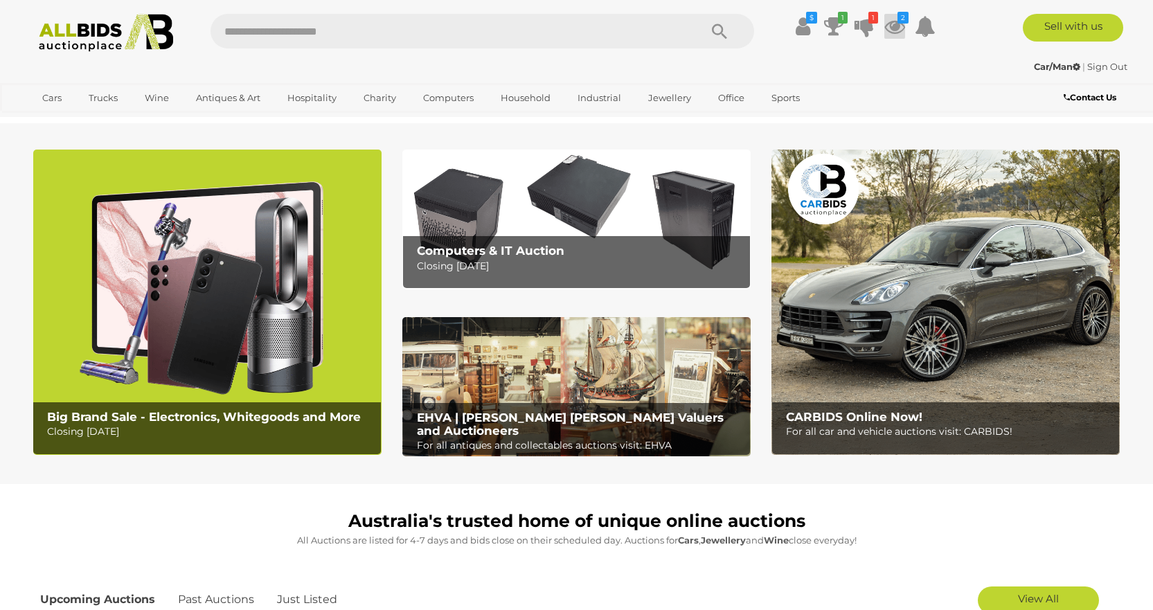
click at [895, 27] on icon at bounding box center [894, 26] width 21 height 25
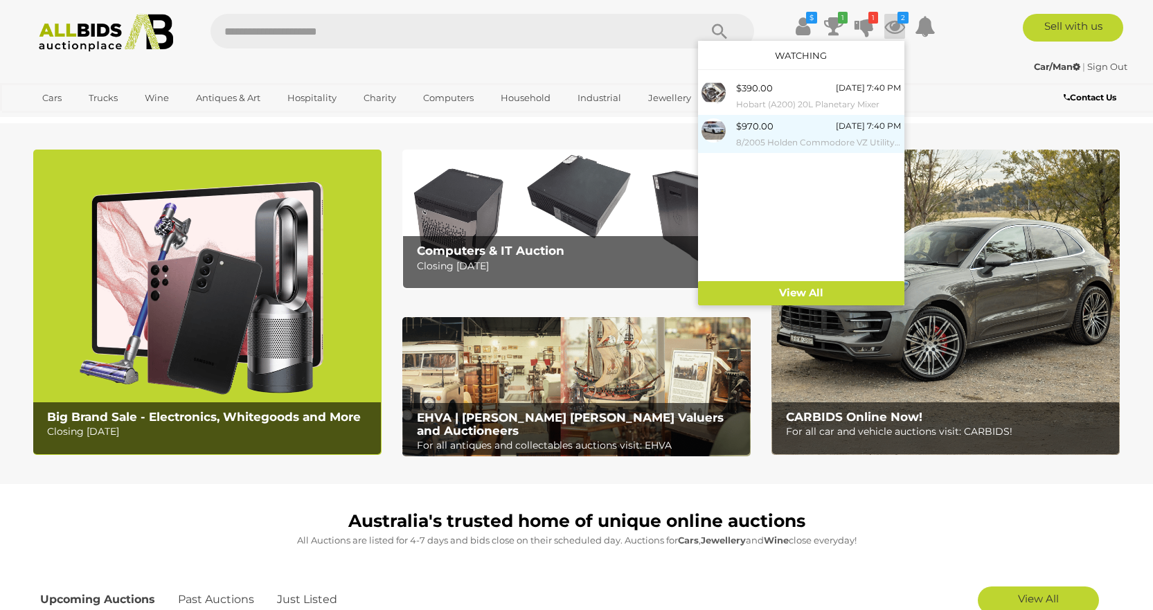
click at [803, 123] on div "$970.00 [DATE] 7:40 PM 8/2005 Holden Commodore VZ Utility White 3.6L" at bounding box center [818, 133] width 165 height 31
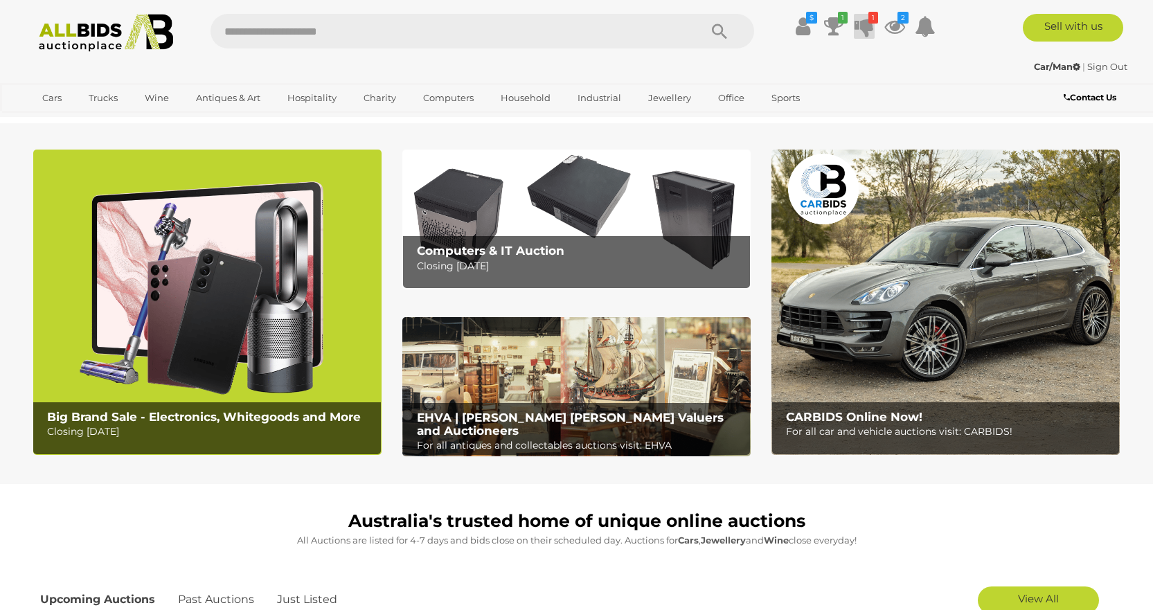
click at [868, 22] on icon "1" at bounding box center [873, 18] width 10 height 12
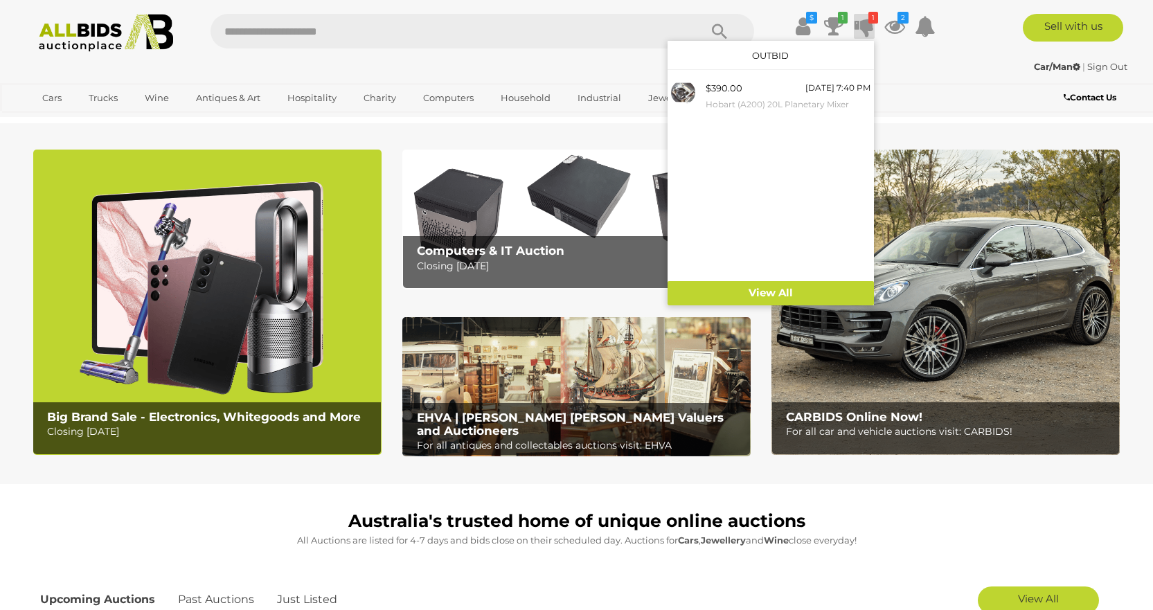
click at [868, 22] on icon "1" at bounding box center [873, 18] width 10 height 12
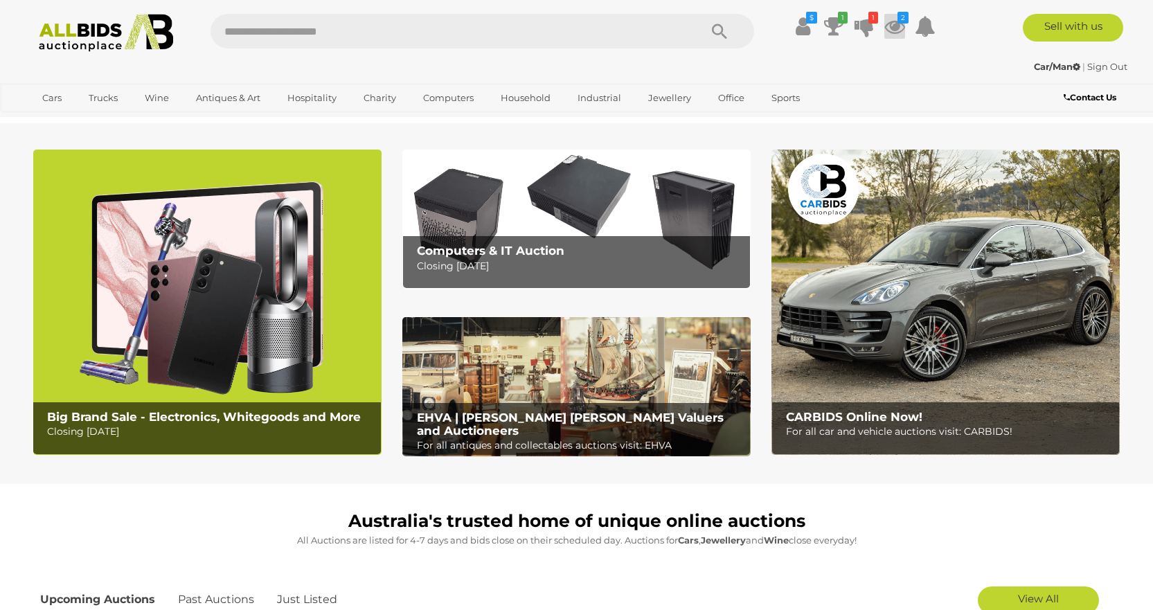
click at [900, 21] on icon "2" at bounding box center [903, 18] width 11 height 12
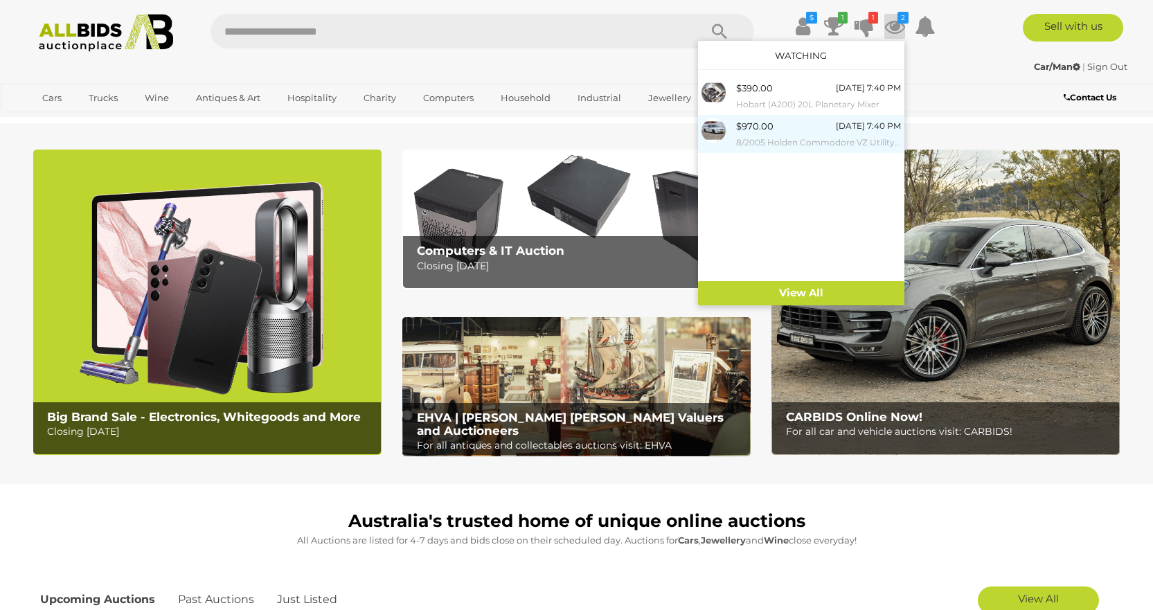
click at [818, 134] on div "$970.00 [DATE] 7:40 PM 8/2005 Holden Commodore VZ Utility White 3.6L" at bounding box center [818, 133] width 165 height 31
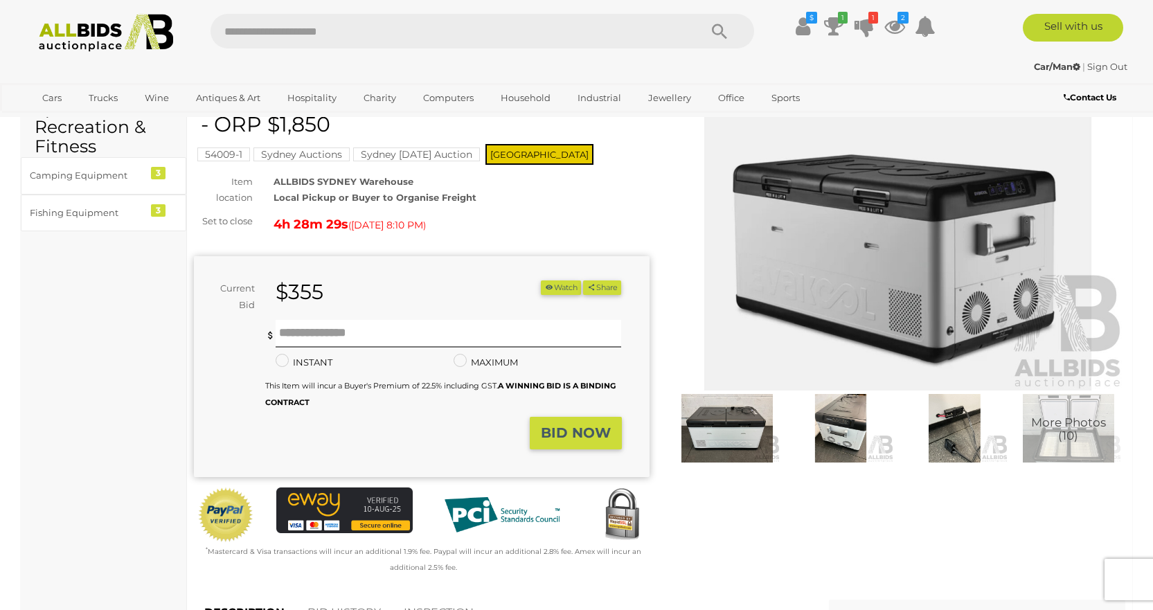
scroll to position [69, 0]
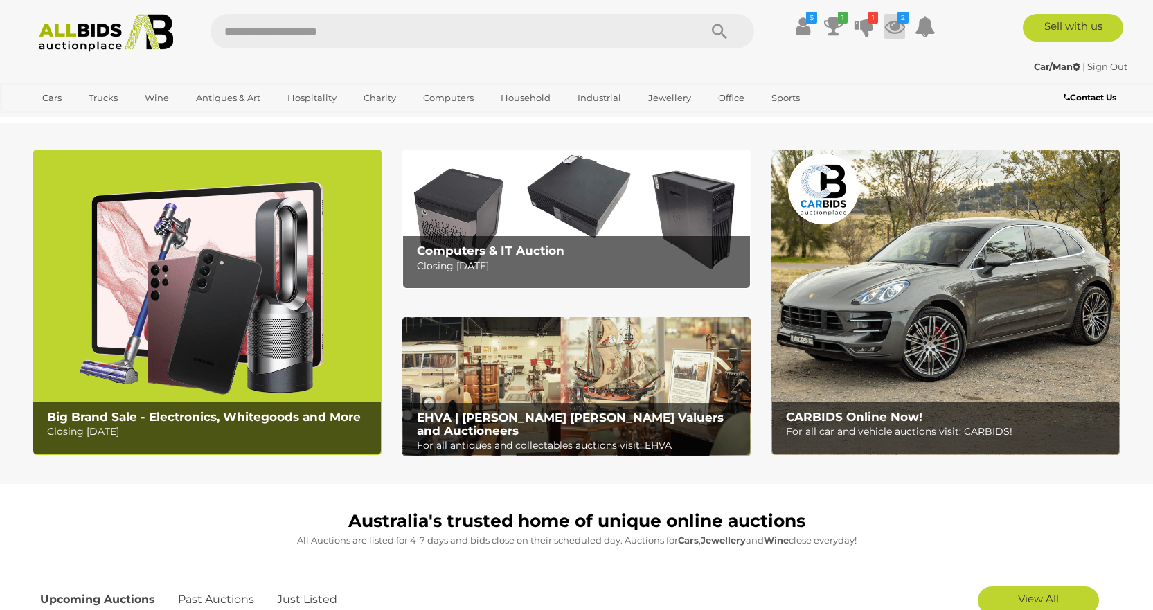
click at [898, 24] on icon at bounding box center [894, 26] width 21 height 25
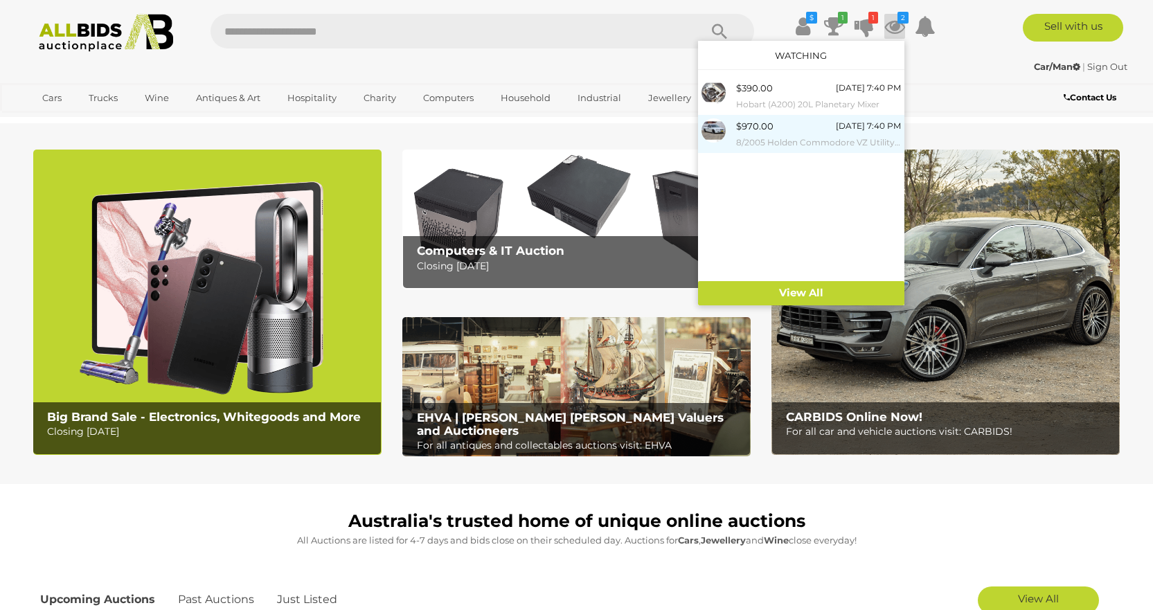
click at [778, 131] on div "$970.00 [DATE] 7:40 PM 8/2005 Holden Commodore VZ Utility White 3.6L" at bounding box center [818, 133] width 165 height 31
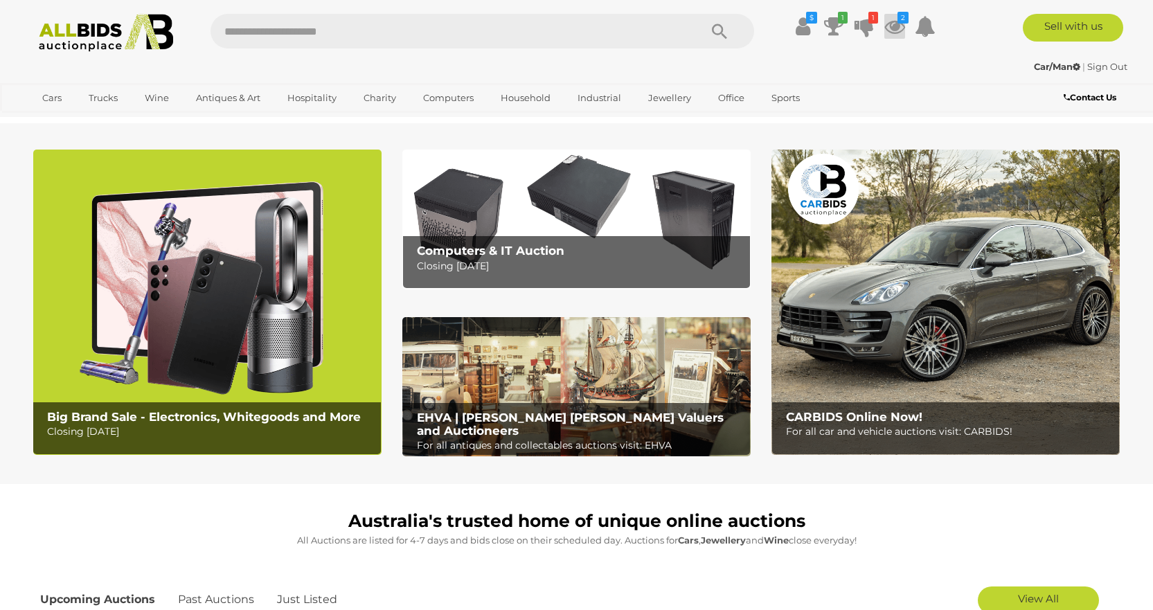
click at [899, 15] on icon "2" at bounding box center [903, 18] width 11 height 12
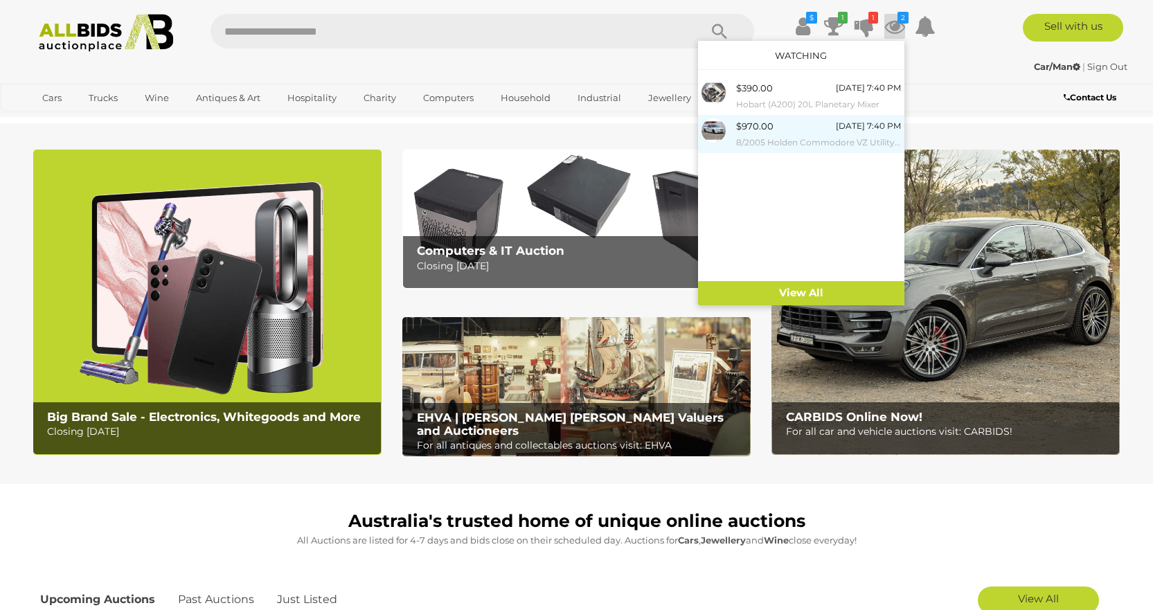
click at [756, 131] on span "$970.00" at bounding box center [754, 126] width 37 height 11
